Goal: Information Seeking & Learning: Learn about a topic

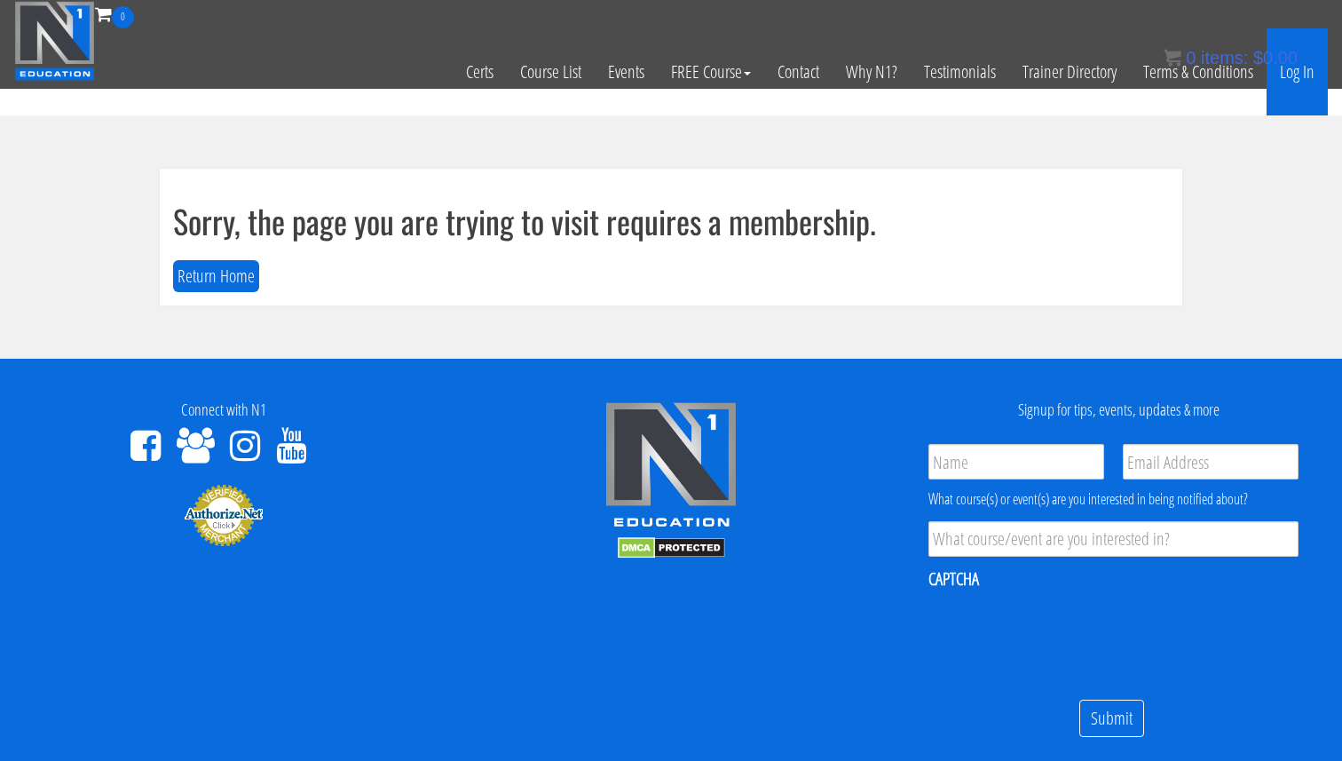
click at [1303, 68] on link "Log In" at bounding box center [1297, 71] width 61 height 87
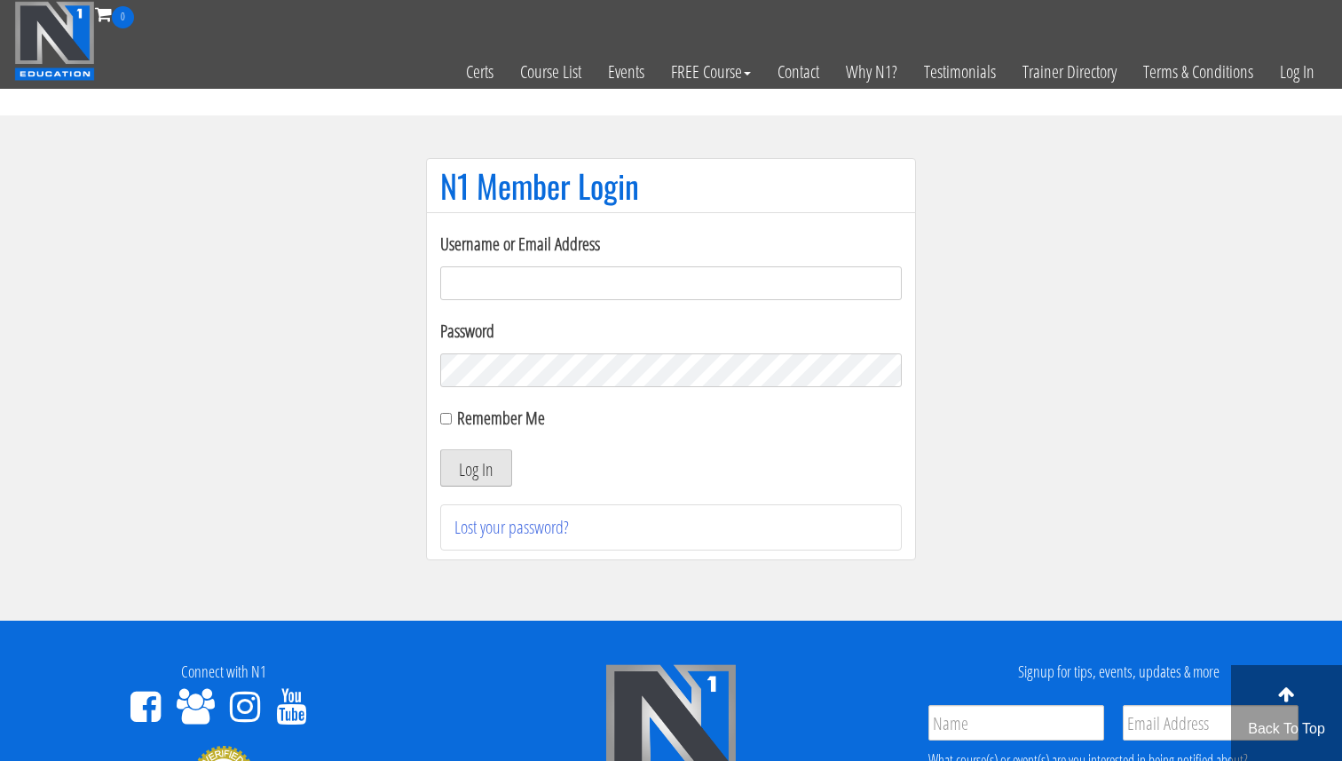
type input "Valerioacri@gmail.com"
click at [487, 480] on button "Log In" at bounding box center [476, 467] width 72 height 37
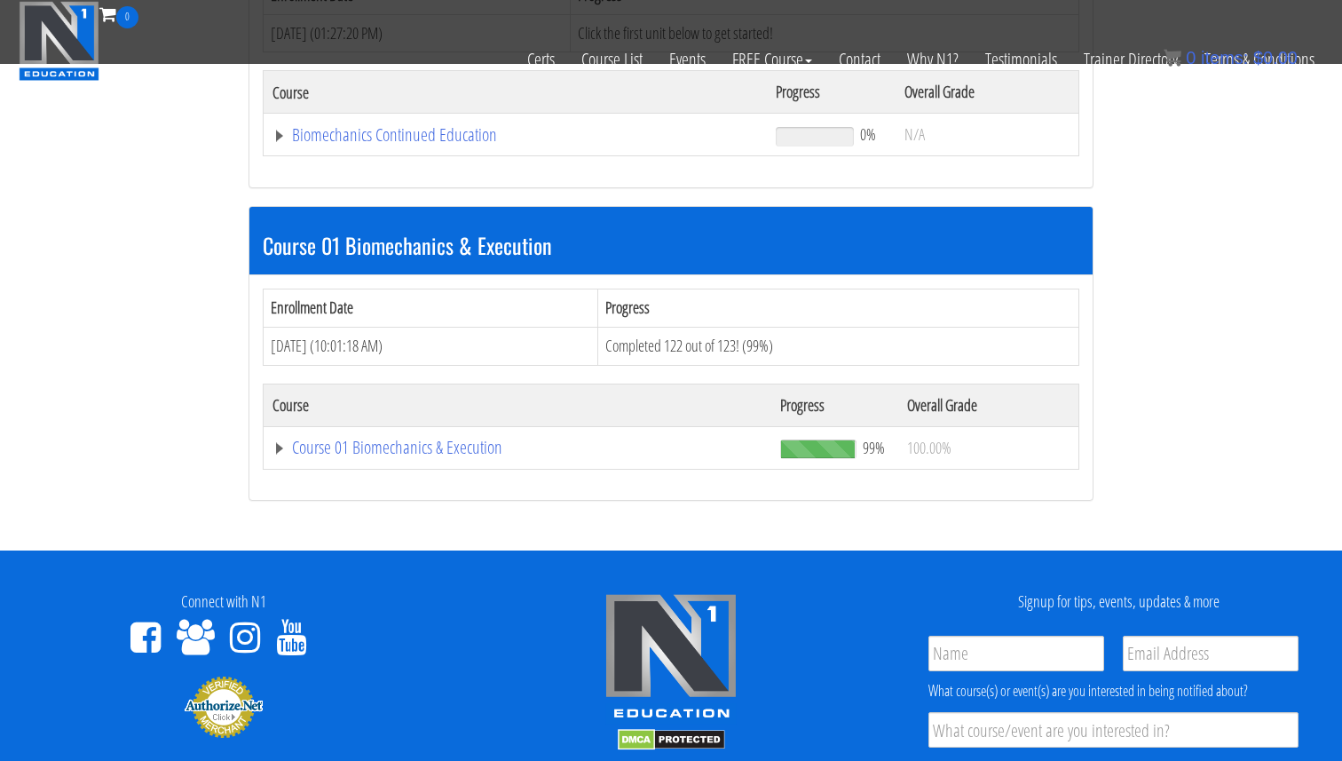
scroll to position [377, 0]
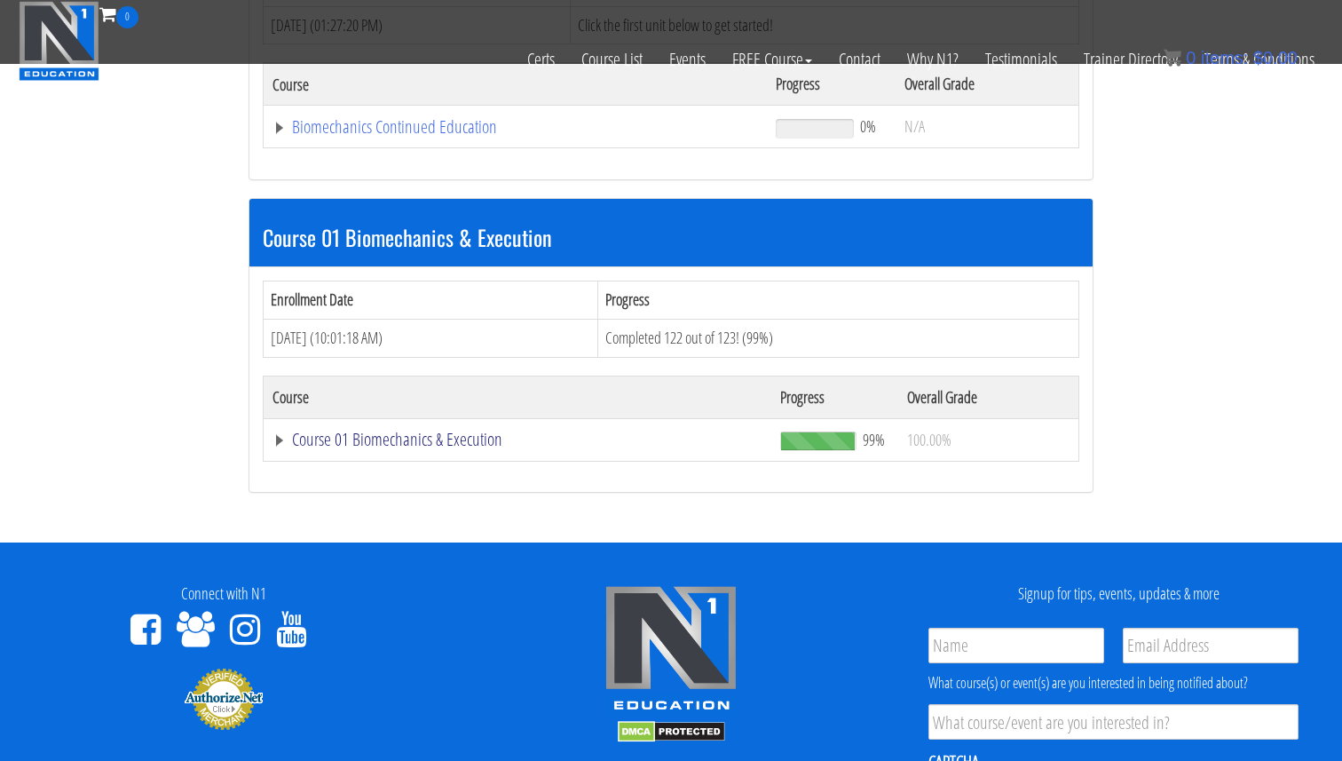
click at [456, 444] on link "Course 01 Biomechanics & Execution" at bounding box center [518, 440] width 490 height 18
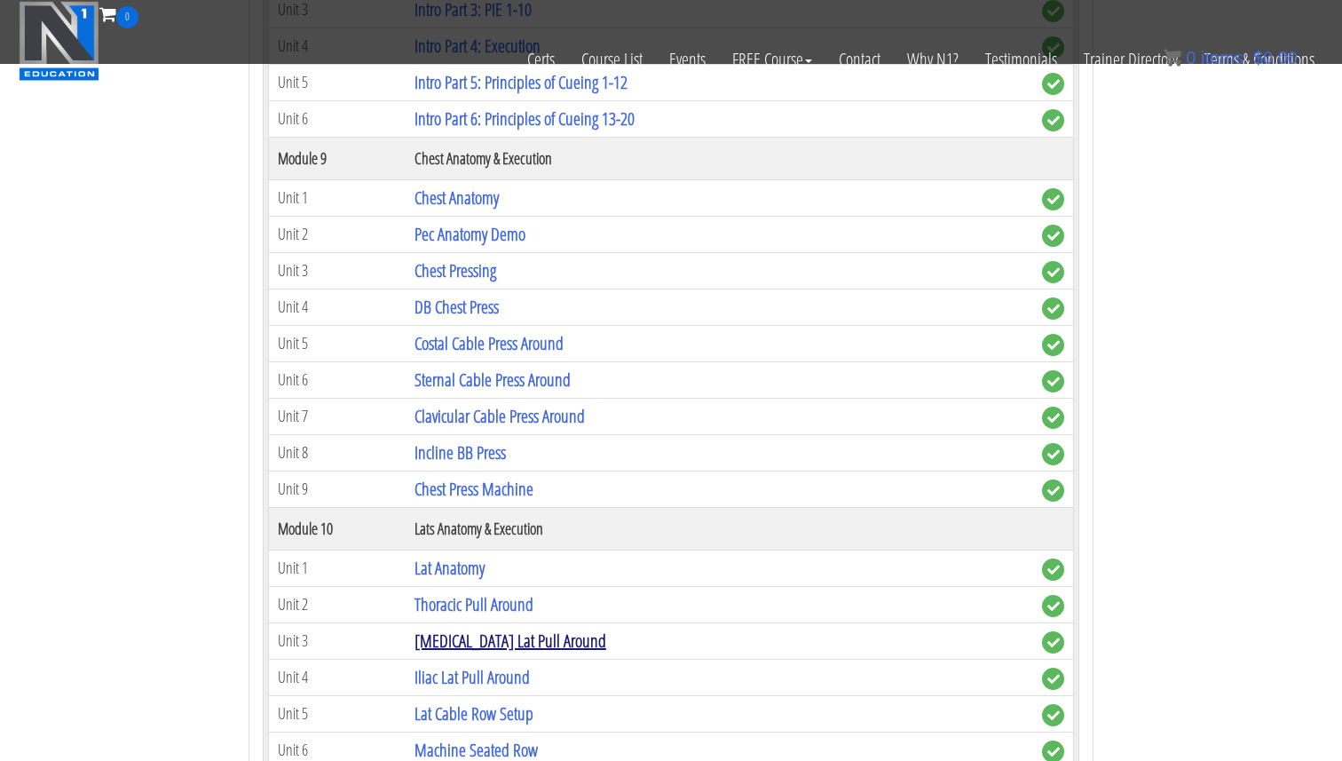
scroll to position [3010, 0]
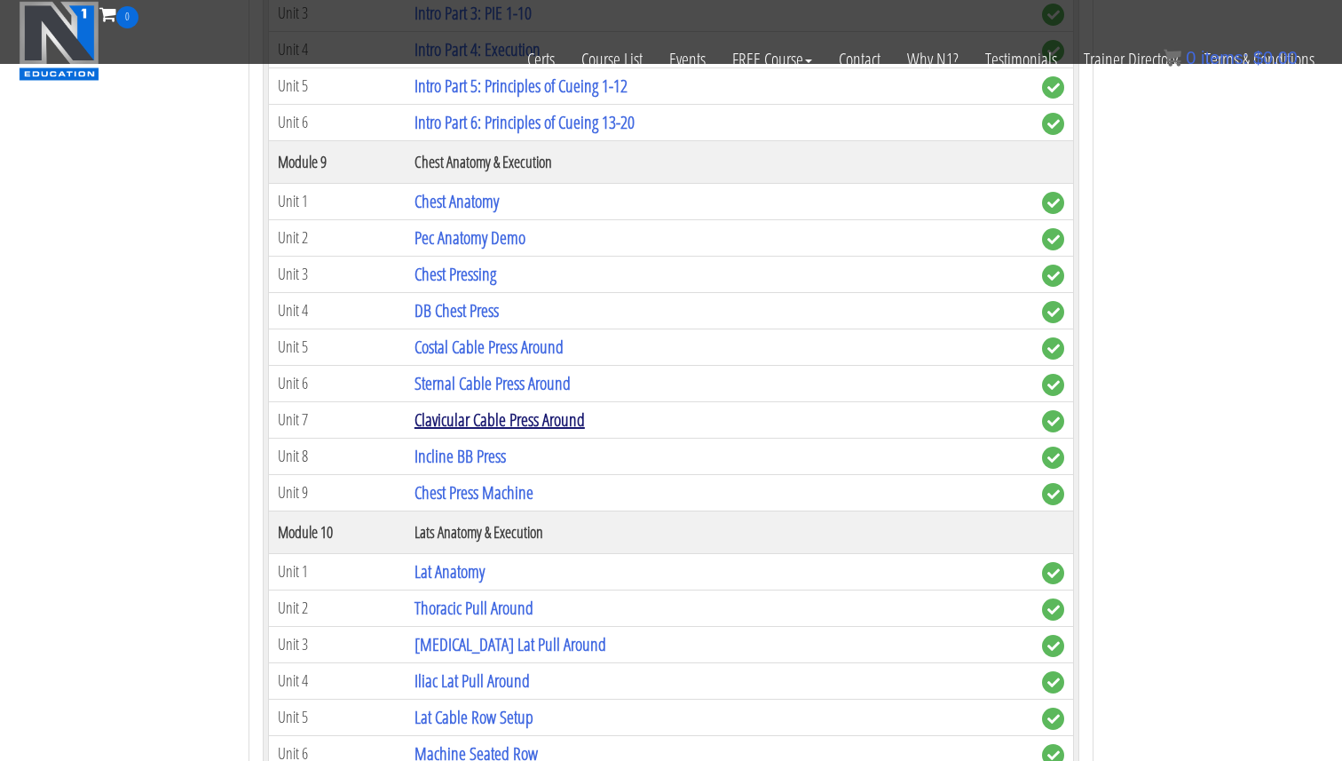
click at [533, 428] on link "Clavicular Cable Press Around" at bounding box center [500, 420] width 170 height 24
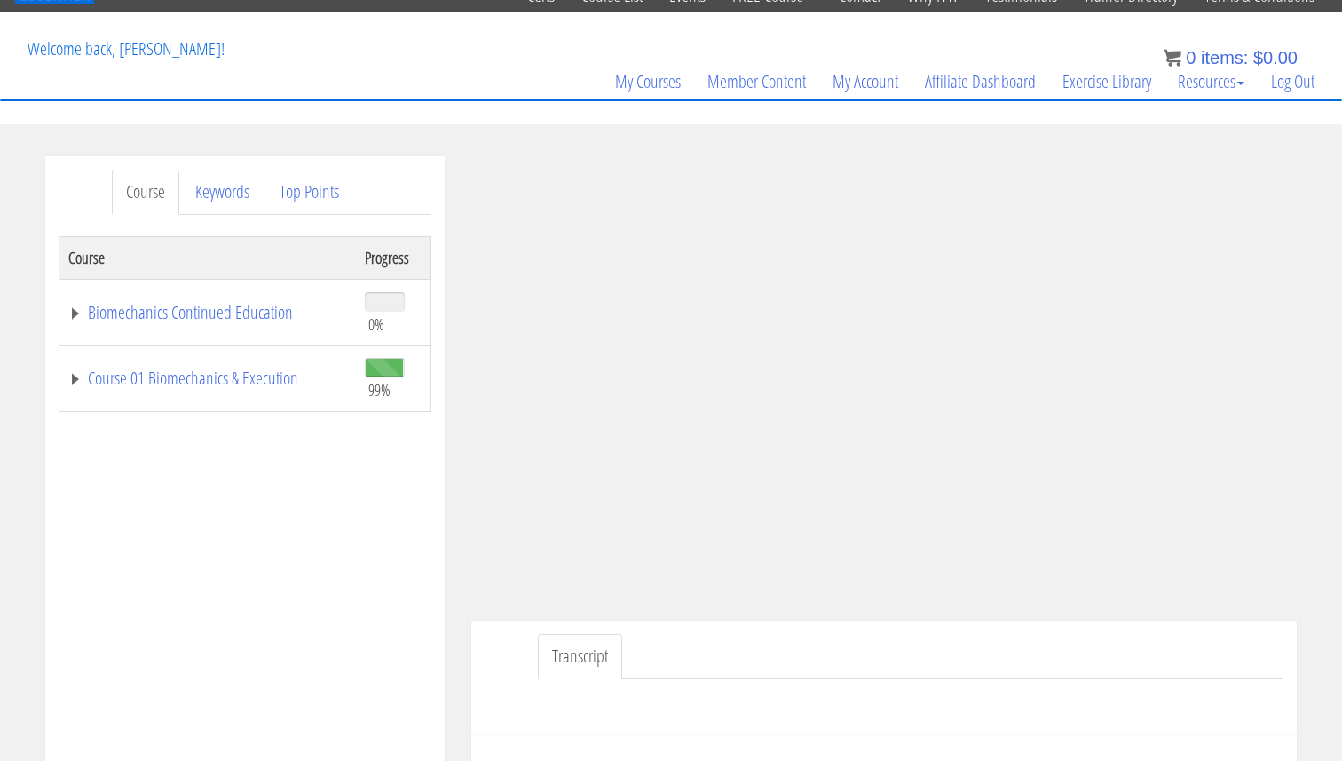
scroll to position [83, 0]
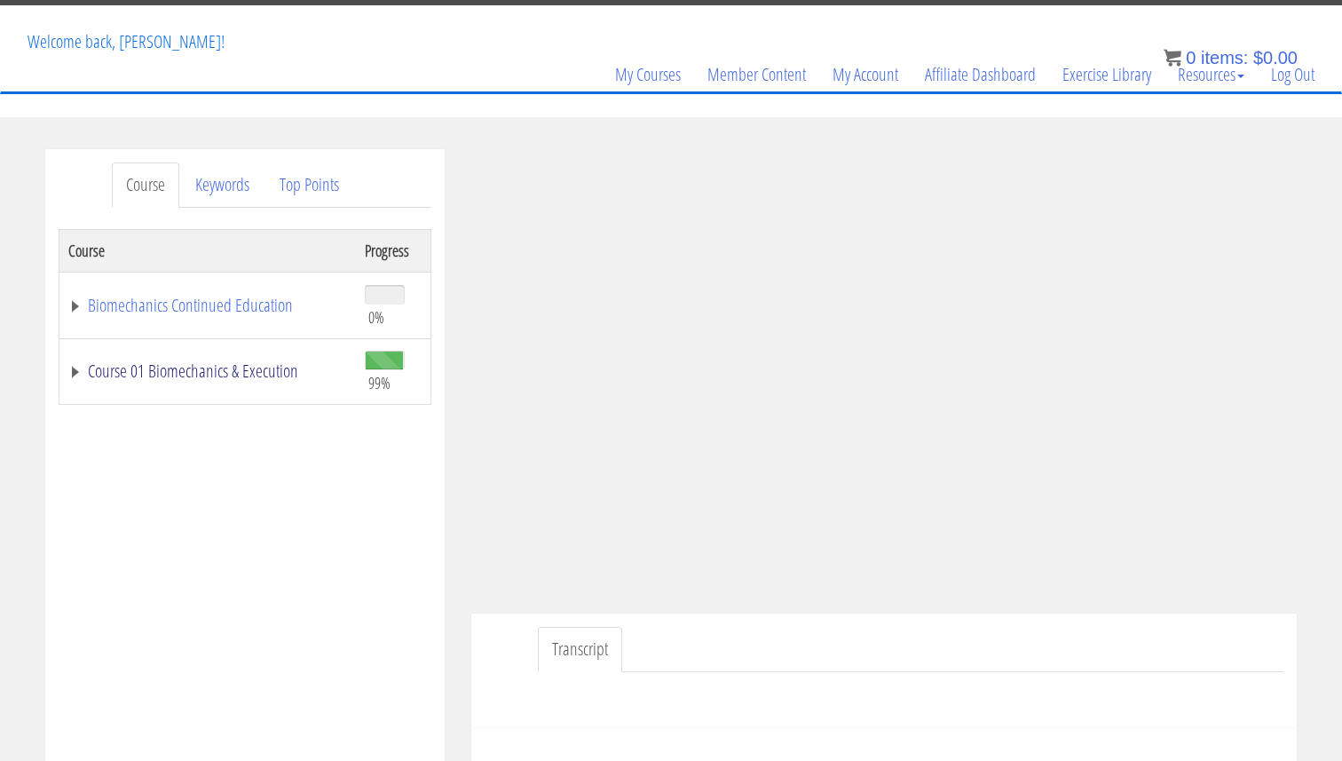
click at [248, 372] on link "Course 01 Biomechanics & Execution" at bounding box center [207, 371] width 279 height 18
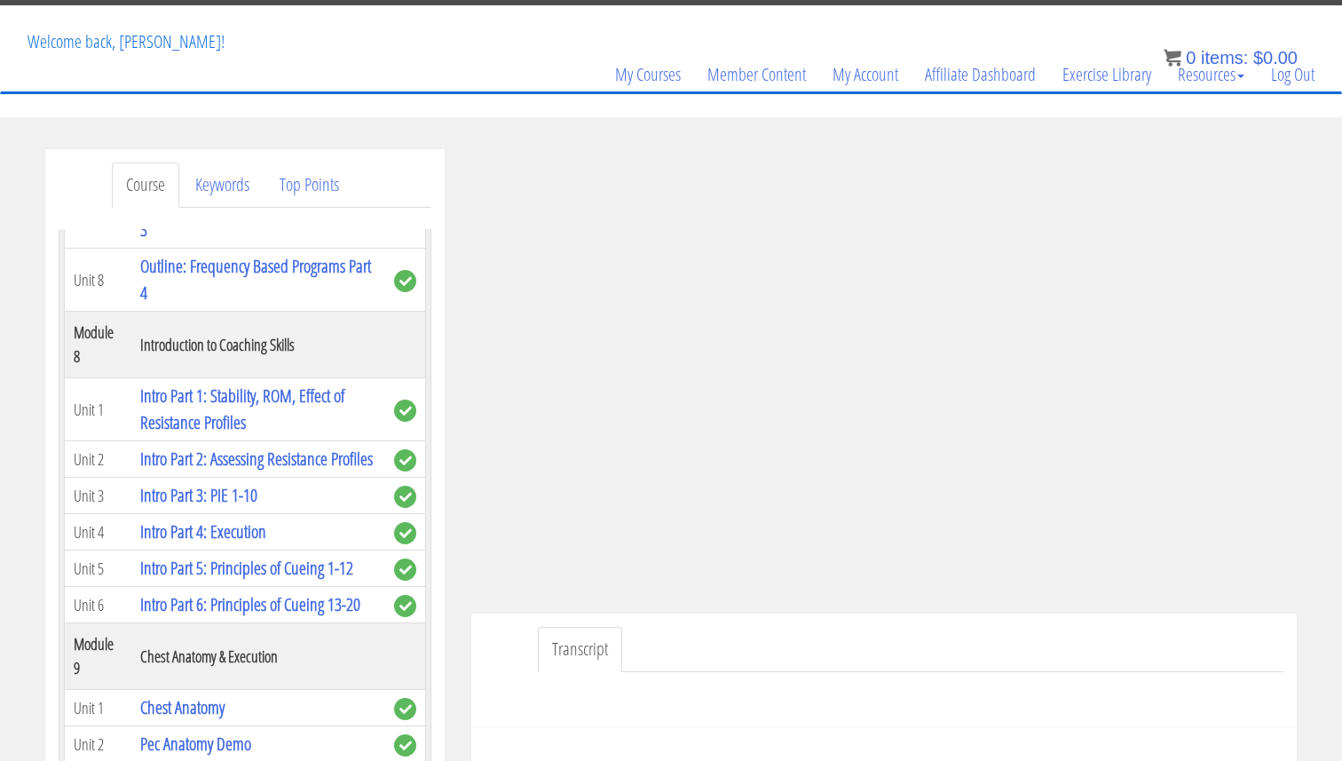
scroll to position [2646, 0]
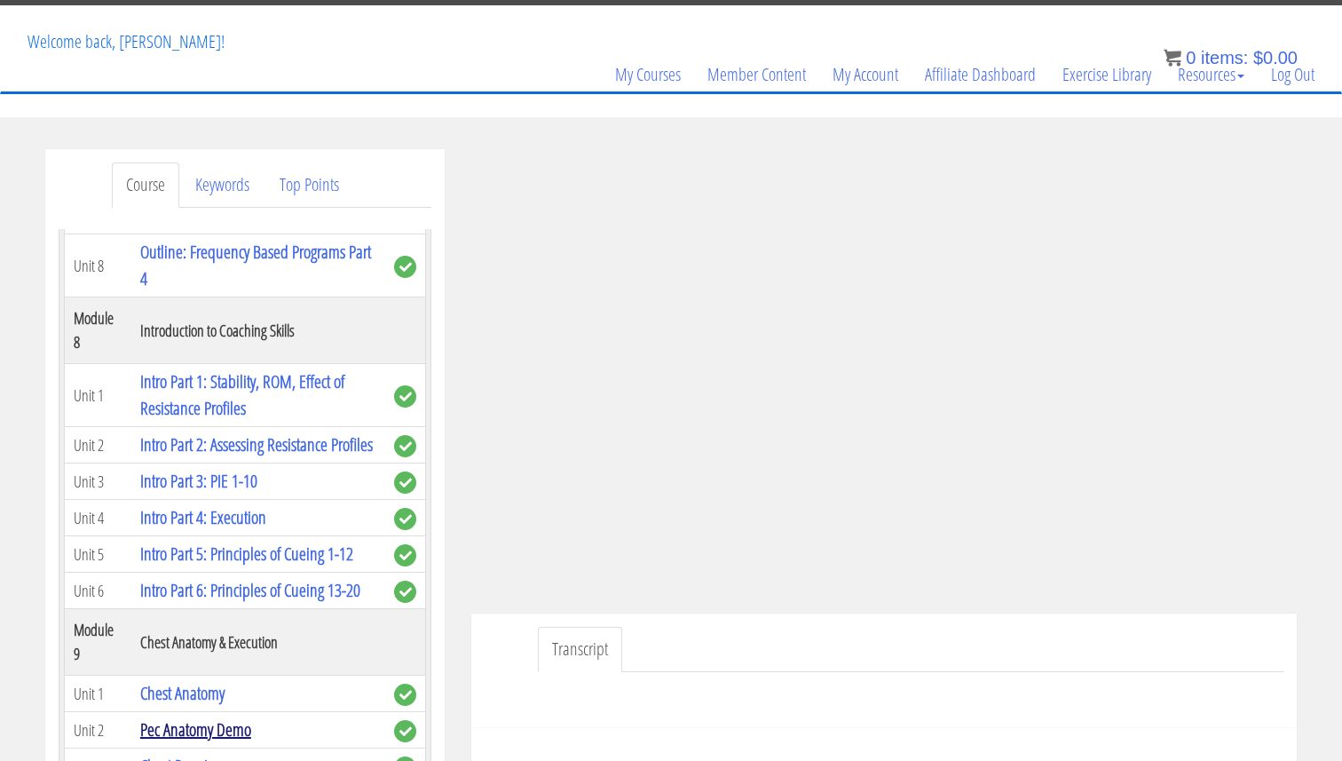
click at [210, 717] on link "Pec Anatomy Demo" at bounding box center [195, 729] width 111 height 24
